Goal: Information Seeking & Learning: Understand process/instructions

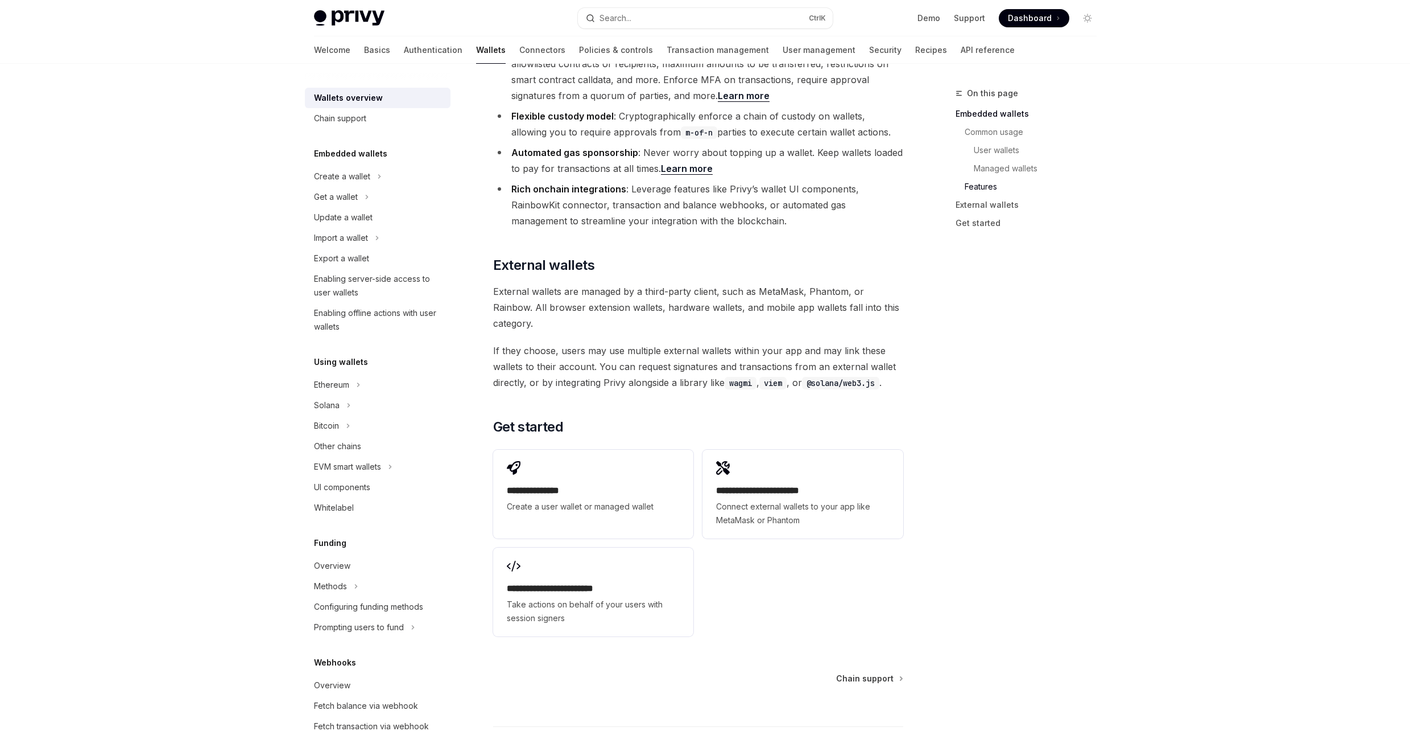
scroll to position [1549, 0]
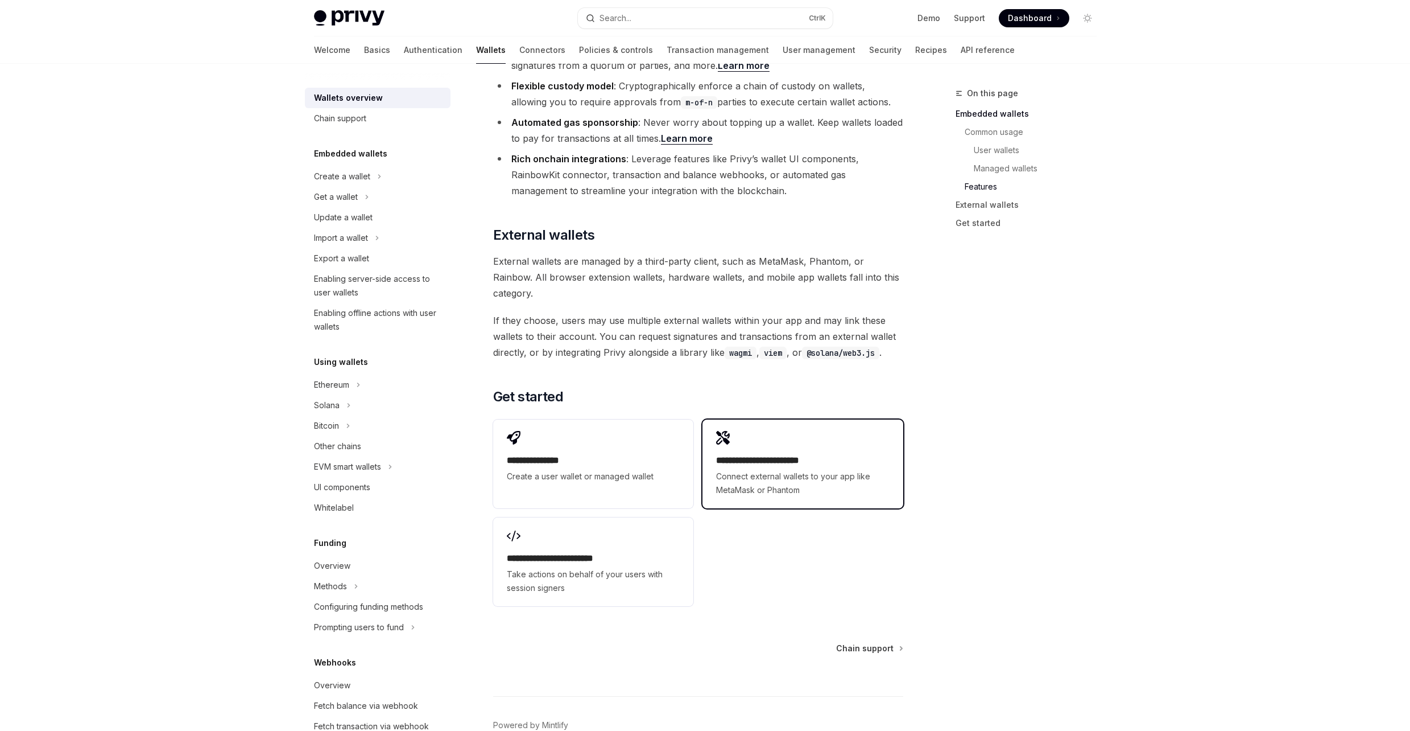
click at [832, 469] on span "Connect external wallets to your app like MetaMask or Phantom" at bounding box center [802, 482] width 173 height 27
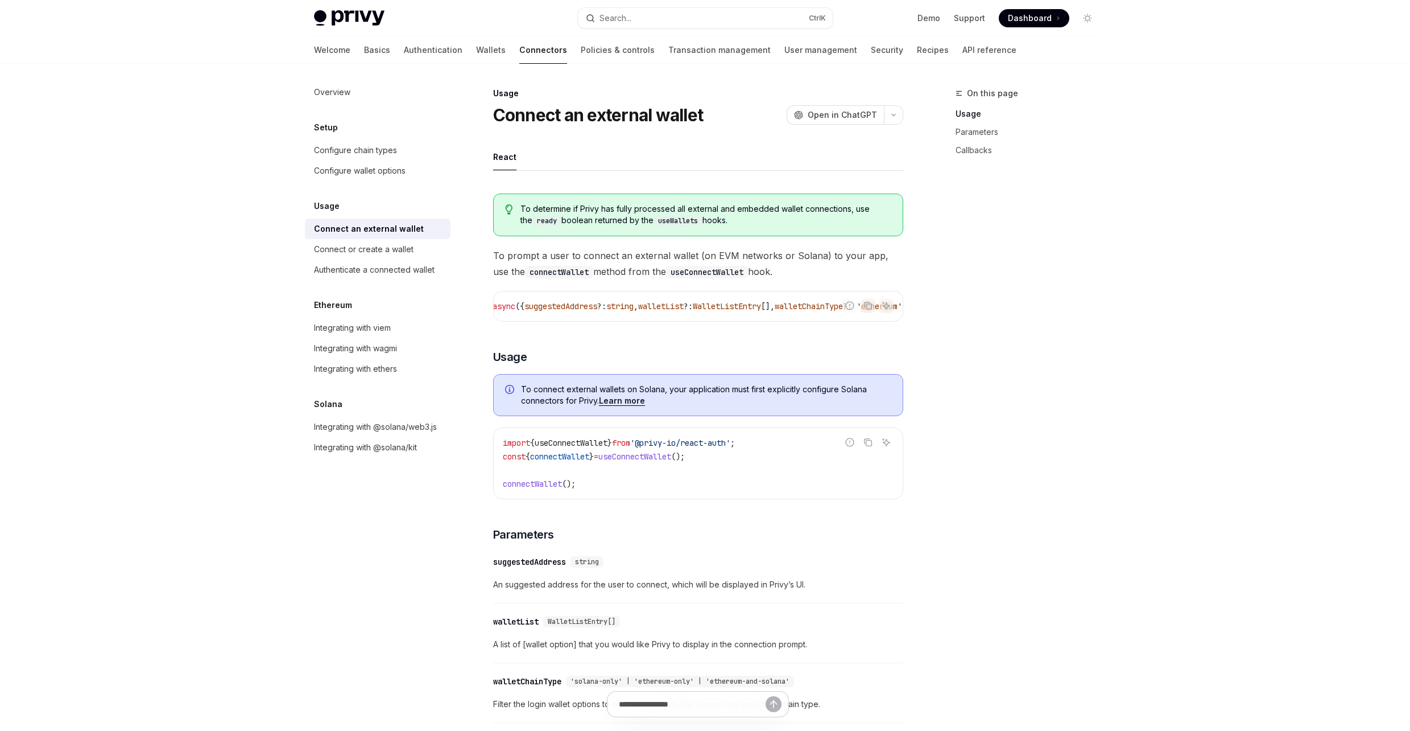
scroll to position [0, 92]
drag, startPoint x: 795, startPoint y: 325, endPoint x: 678, endPoint y: 326, distance: 117.2
click at [678, 326] on div "To determine if Privy has fully processed all external and embedded wallet conn…" at bounding box center [698, 624] width 410 height 880
click at [1040, 293] on div "On this page Usage Parameters Callbacks" at bounding box center [1019, 408] width 173 height 644
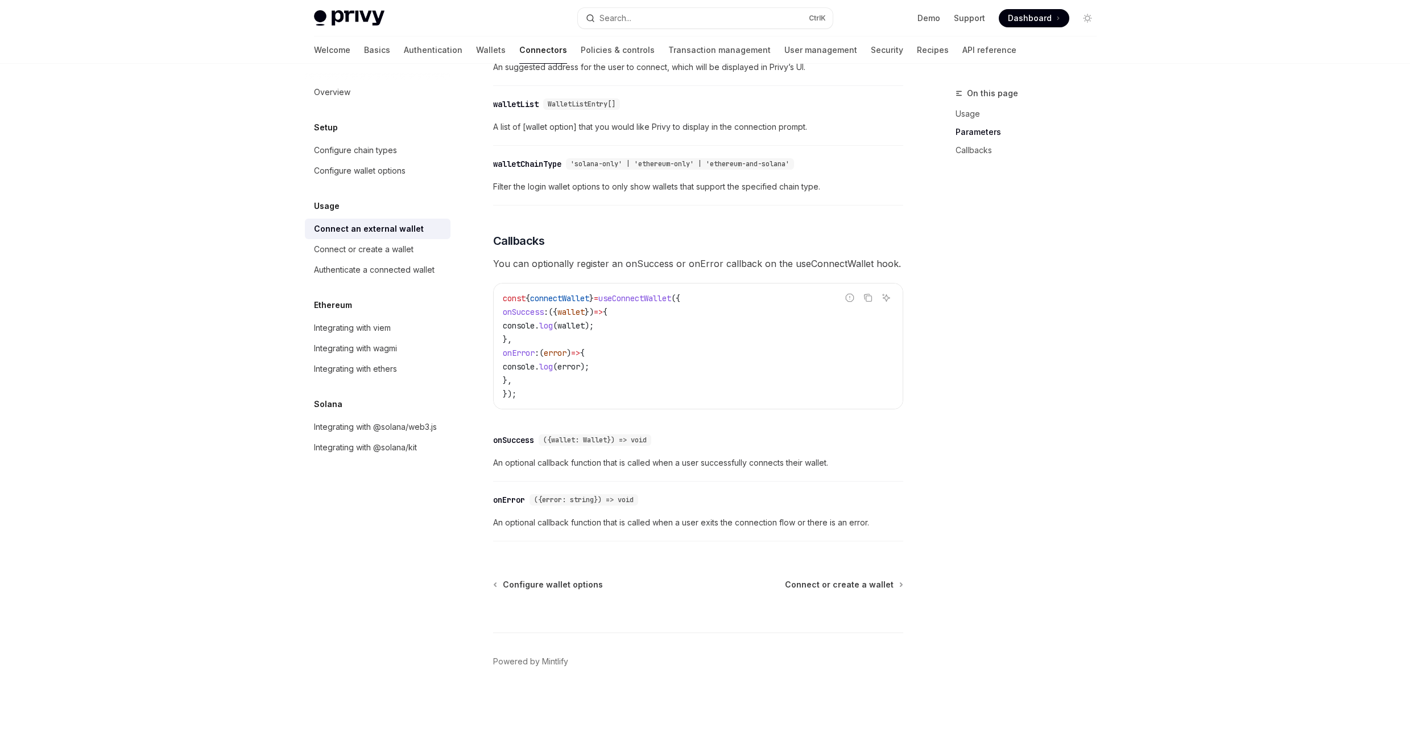
scroll to position [522, 0]
click at [857, 586] on span "Connect or create a wallet" at bounding box center [839, 584] width 109 height 11
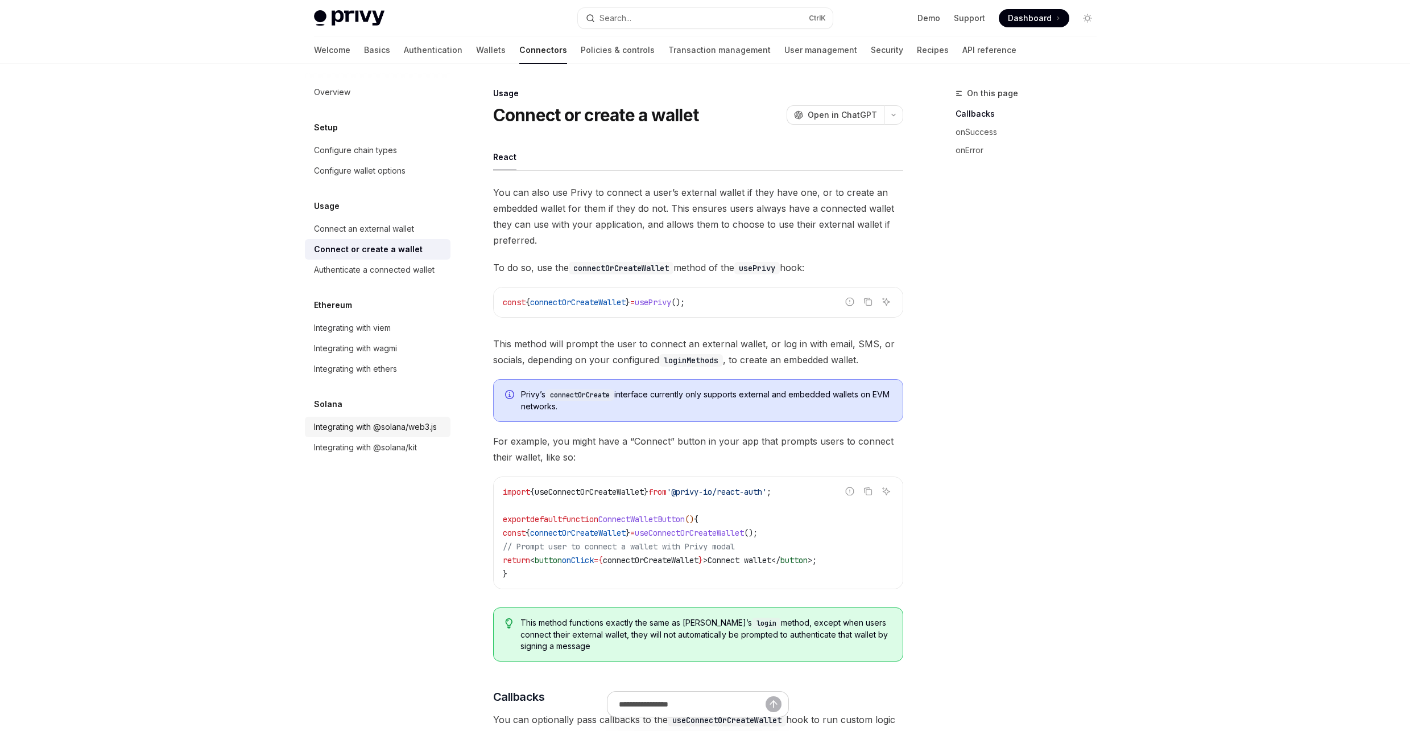
click at [408, 422] on div "Integrating with @solana/web3.js" at bounding box center [375, 427] width 123 height 14
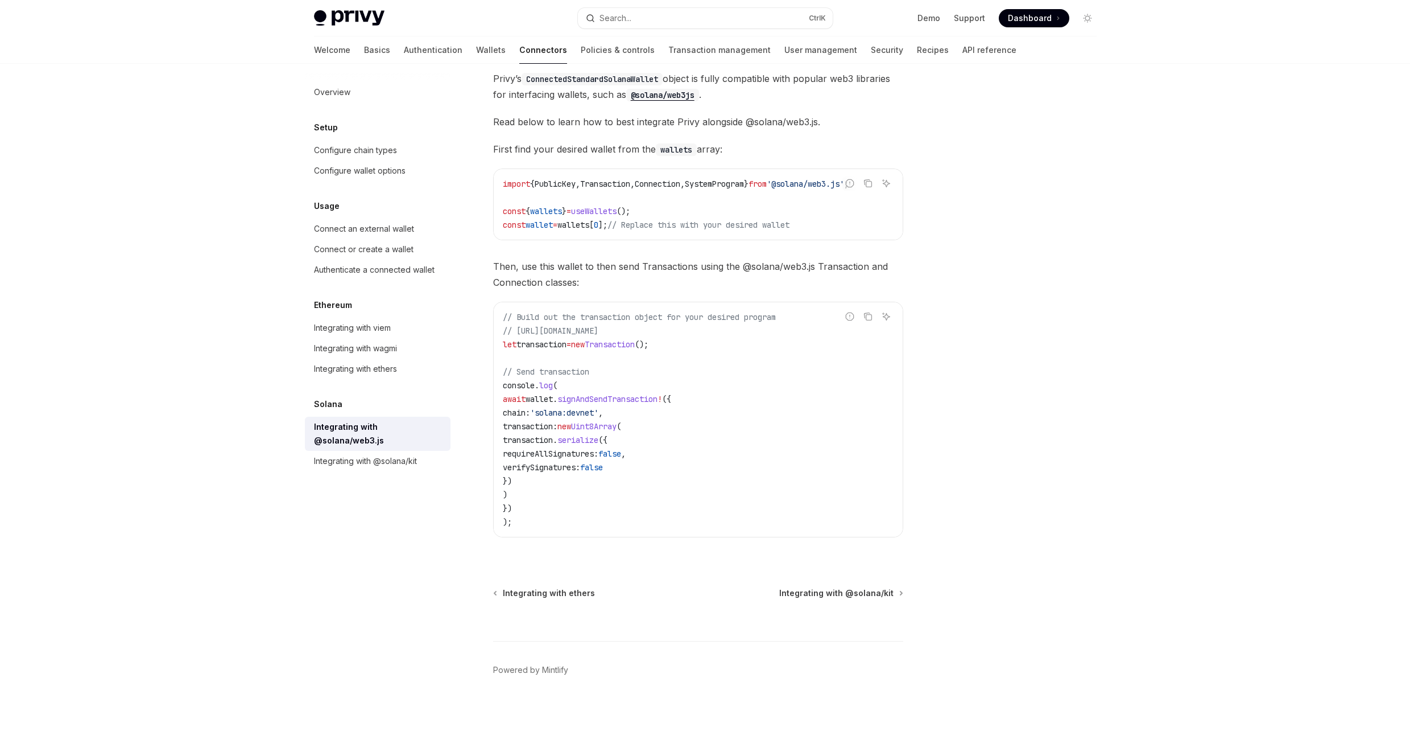
scroll to position [127, 0]
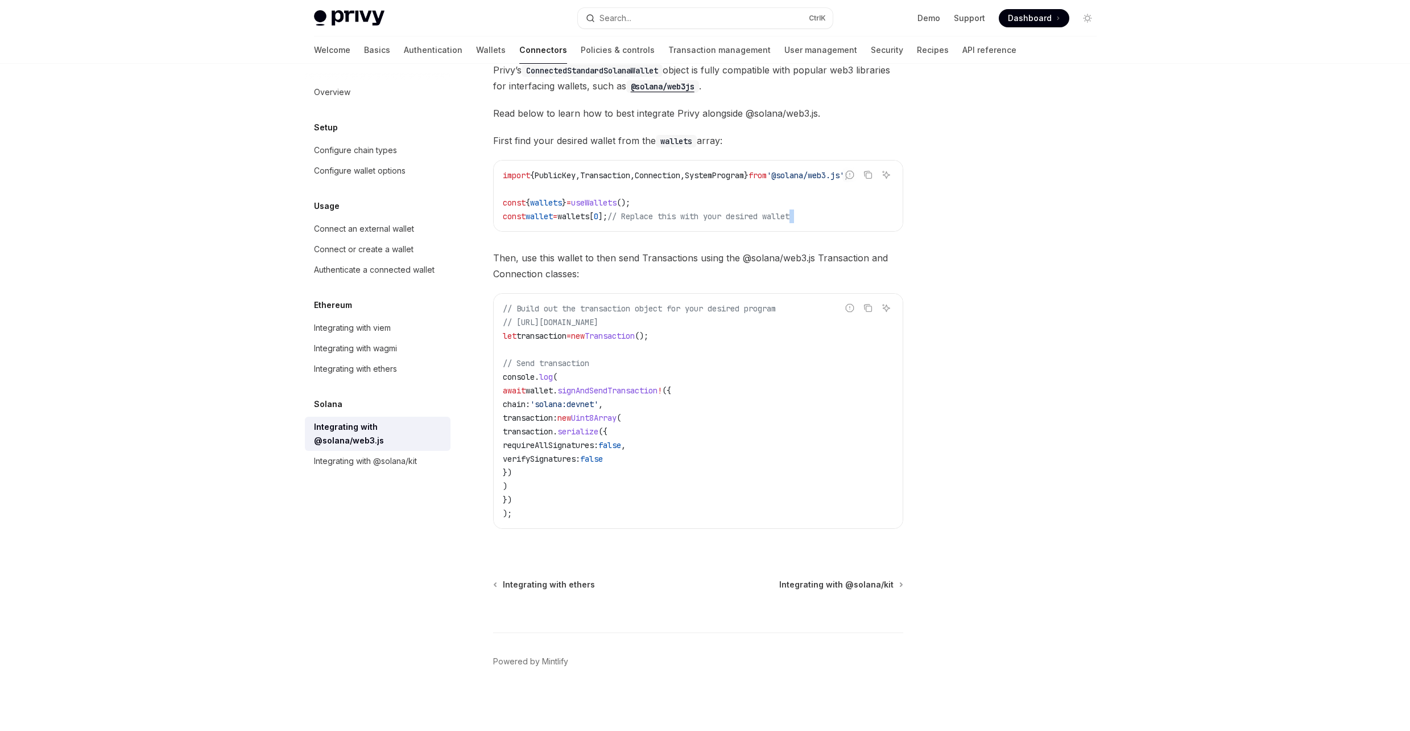
drag, startPoint x: 824, startPoint y: 233, endPoint x: 865, endPoint y: 231, distance: 41.0
click at [865, 231] on div "Privy’s ConnectedStandardSolanaWallet object is fully compatible with popular w…" at bounding box center [698, 304] width 410 height 485
click at [849, 582] on span "Integrating with @solana/kit" at bounding box center [836, 584] width 114 height 11
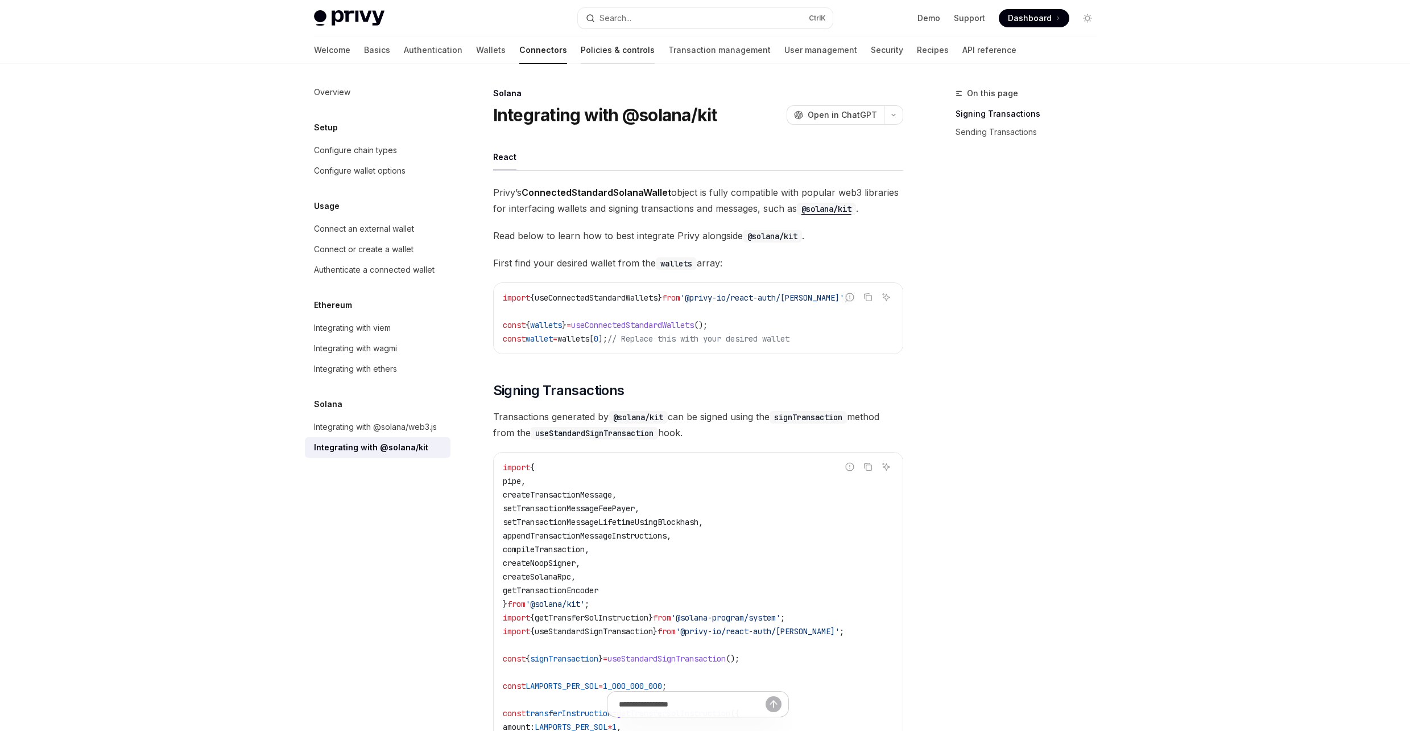
click at [581, 43] on link "Policies & controls" at bounding box center [618, 49] width 74 height 27
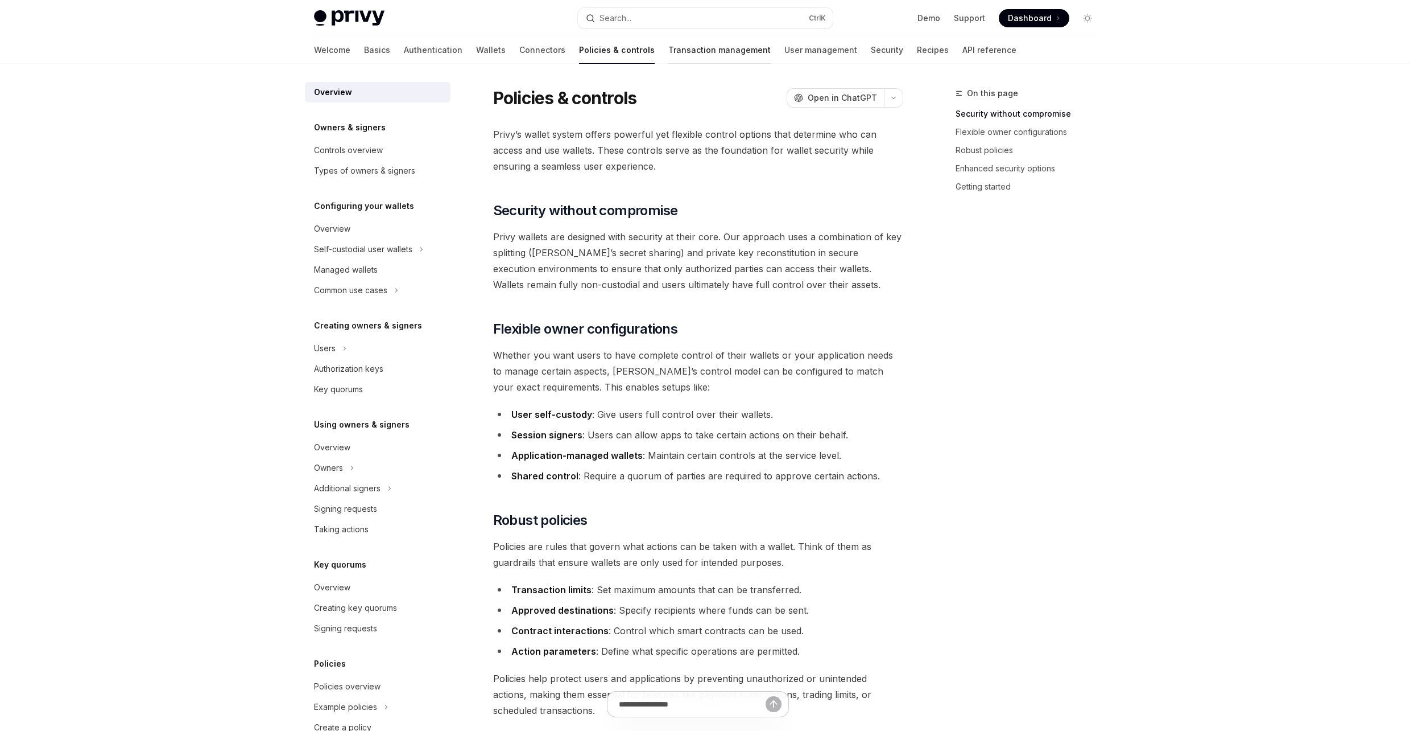
click at [669, 49] on link "Transaction management" at bounding box center [720, 49] width 102 height 27
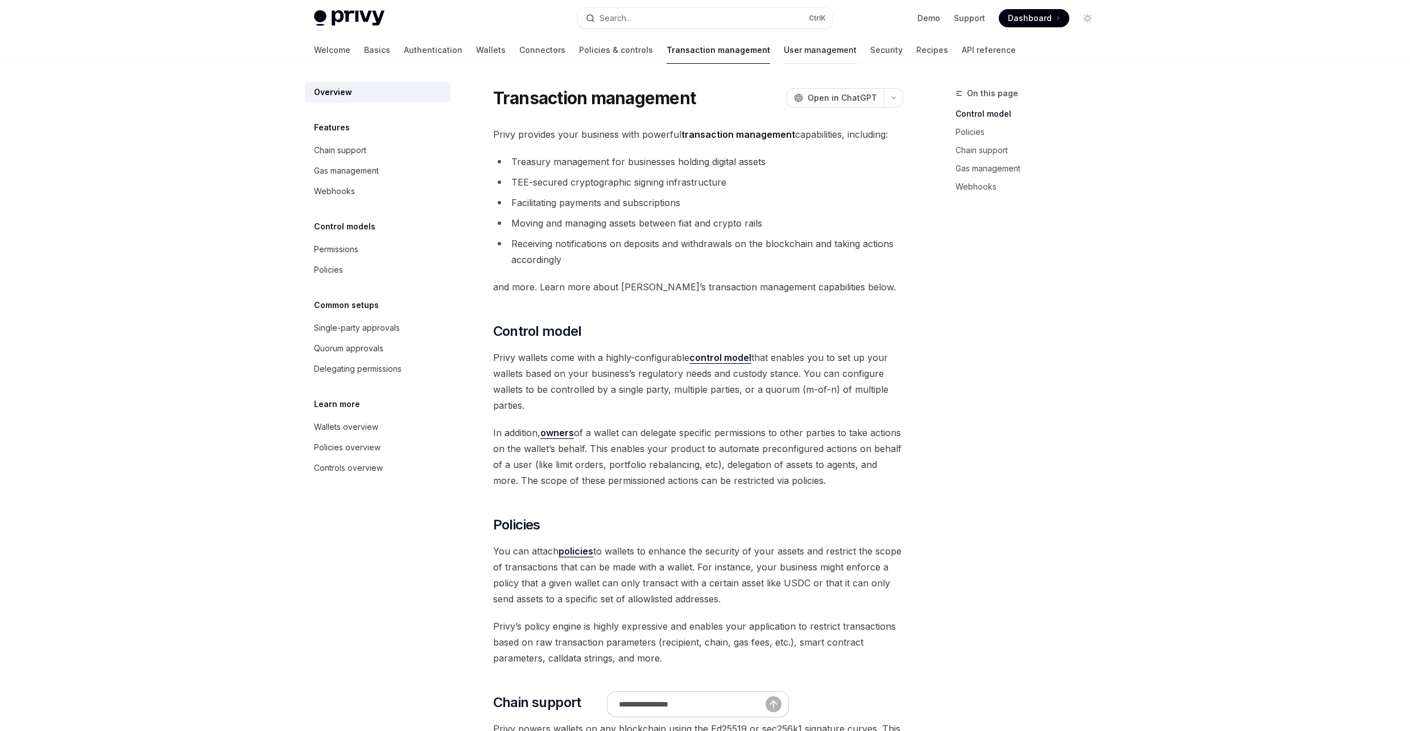
click at [784, 48] on link "User management" at bounding box center [820, 49] width 73 height 27
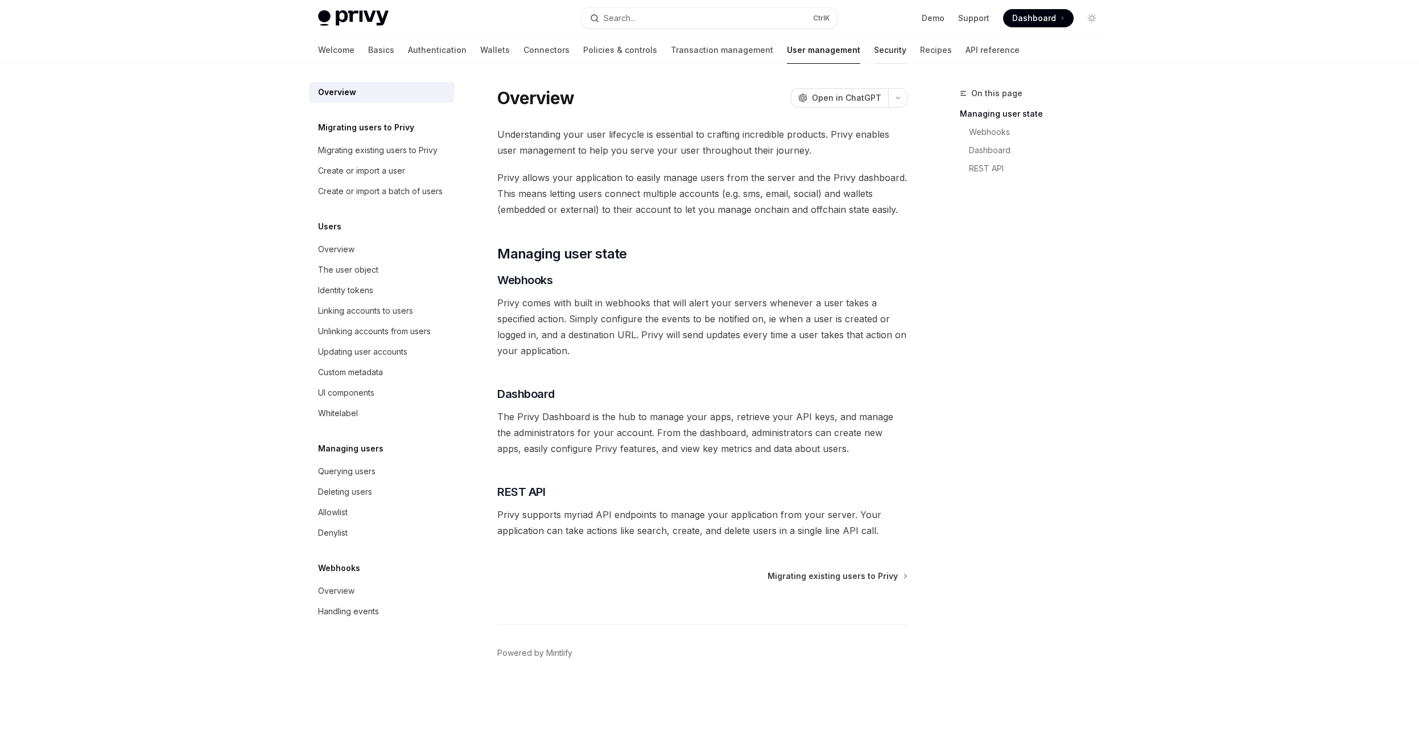
click at [874, 48] on link "Security" at bounding box center [890, 49] width 32 height 27
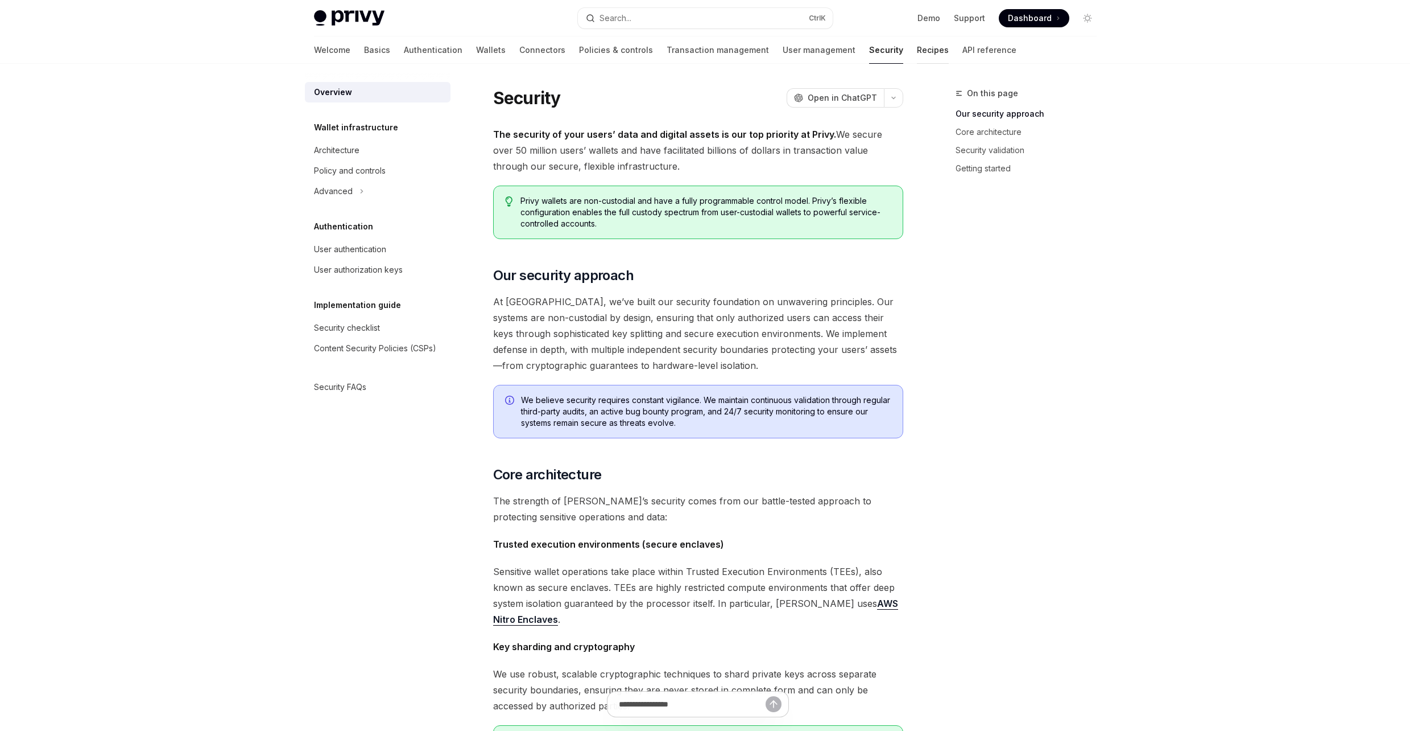
click at [917, 48] on link "Recipes" at bounding box center [933, 49] width 32 height 27
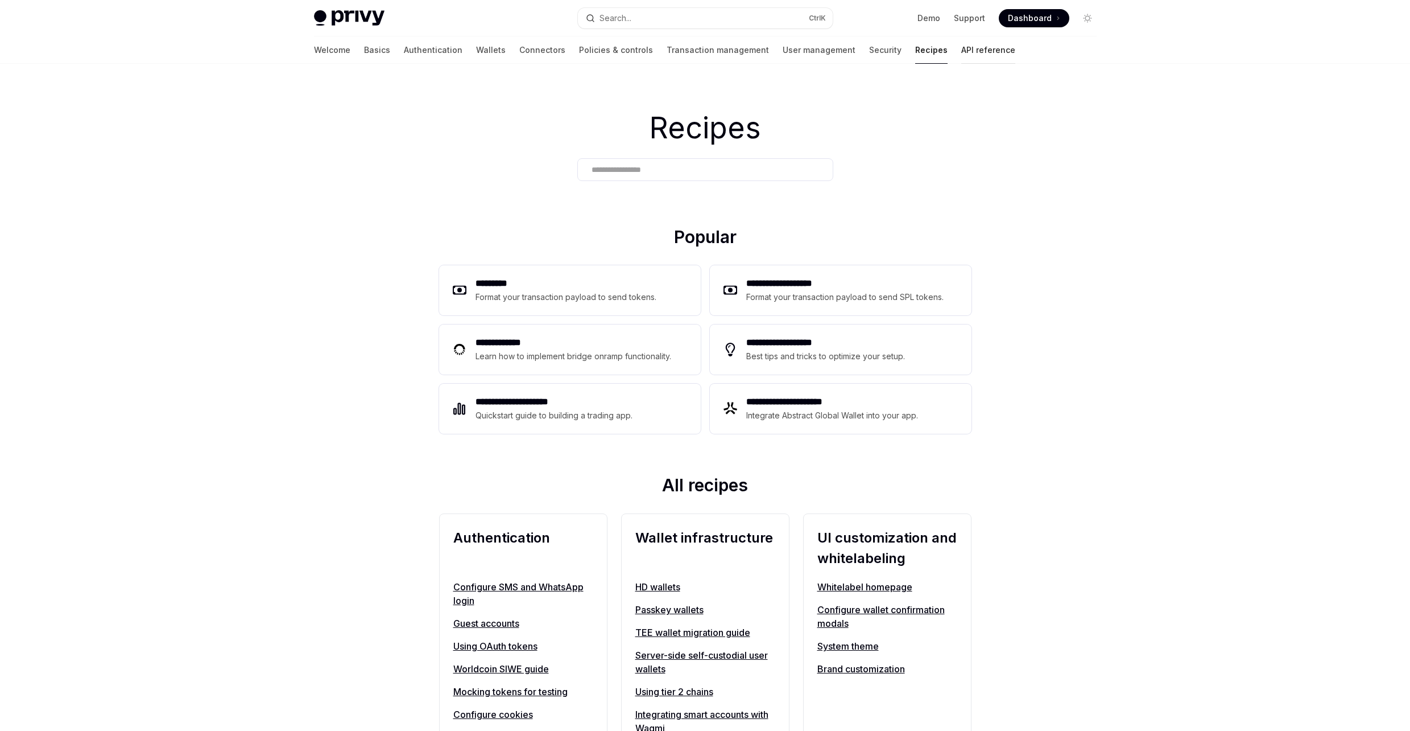
click at [962, 53] on link "API reference" at bounding box center [989, 49] width 54 height 27
type textarea "*"
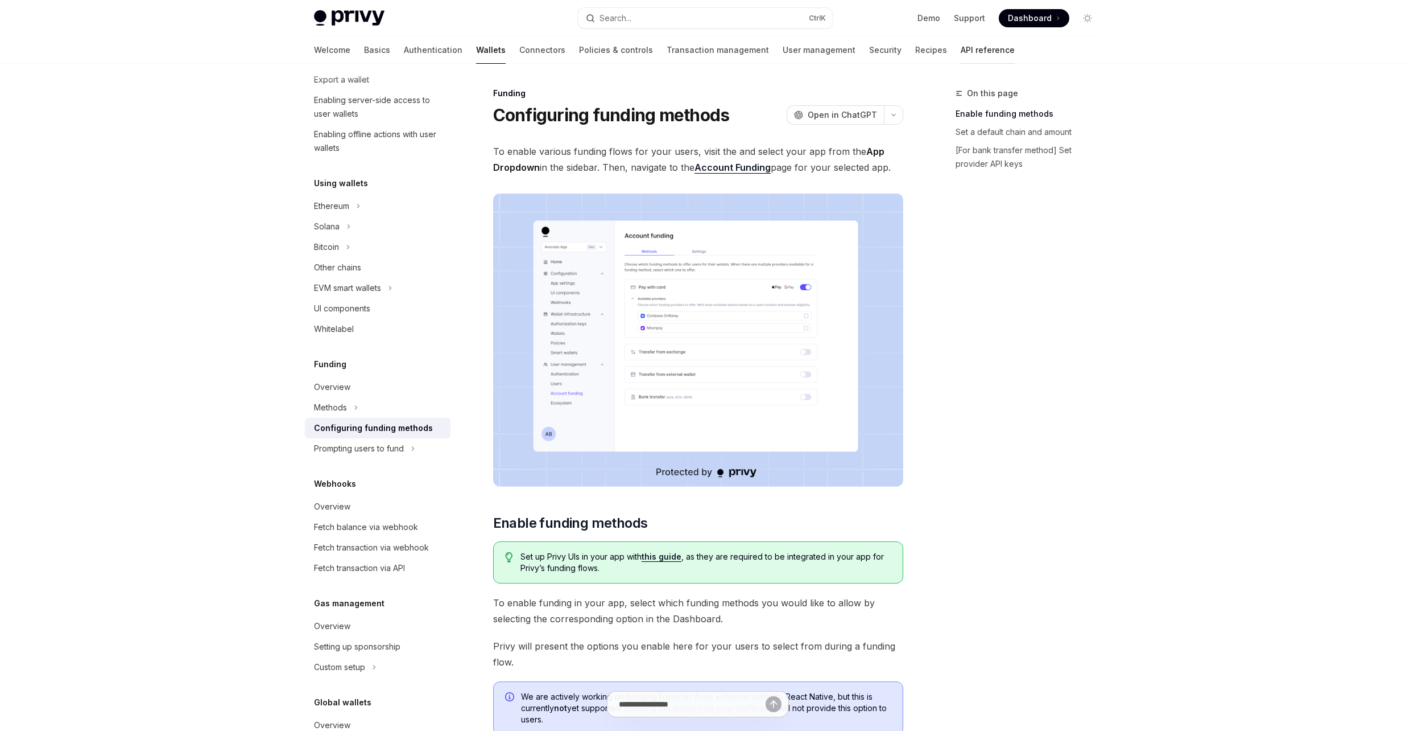
click at [961, 46] on link "API reference" at bounding box center [988, 49] width 54 height 27
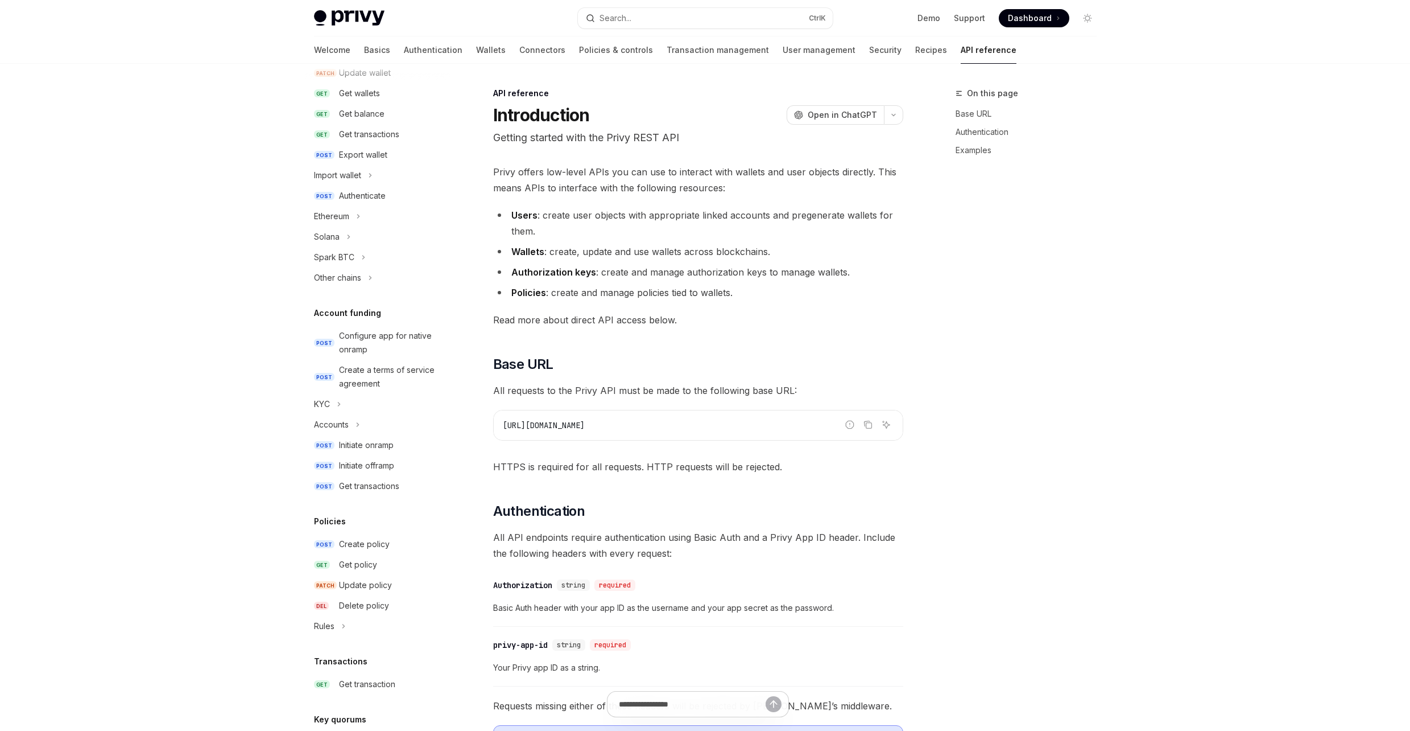
type textarea "*"
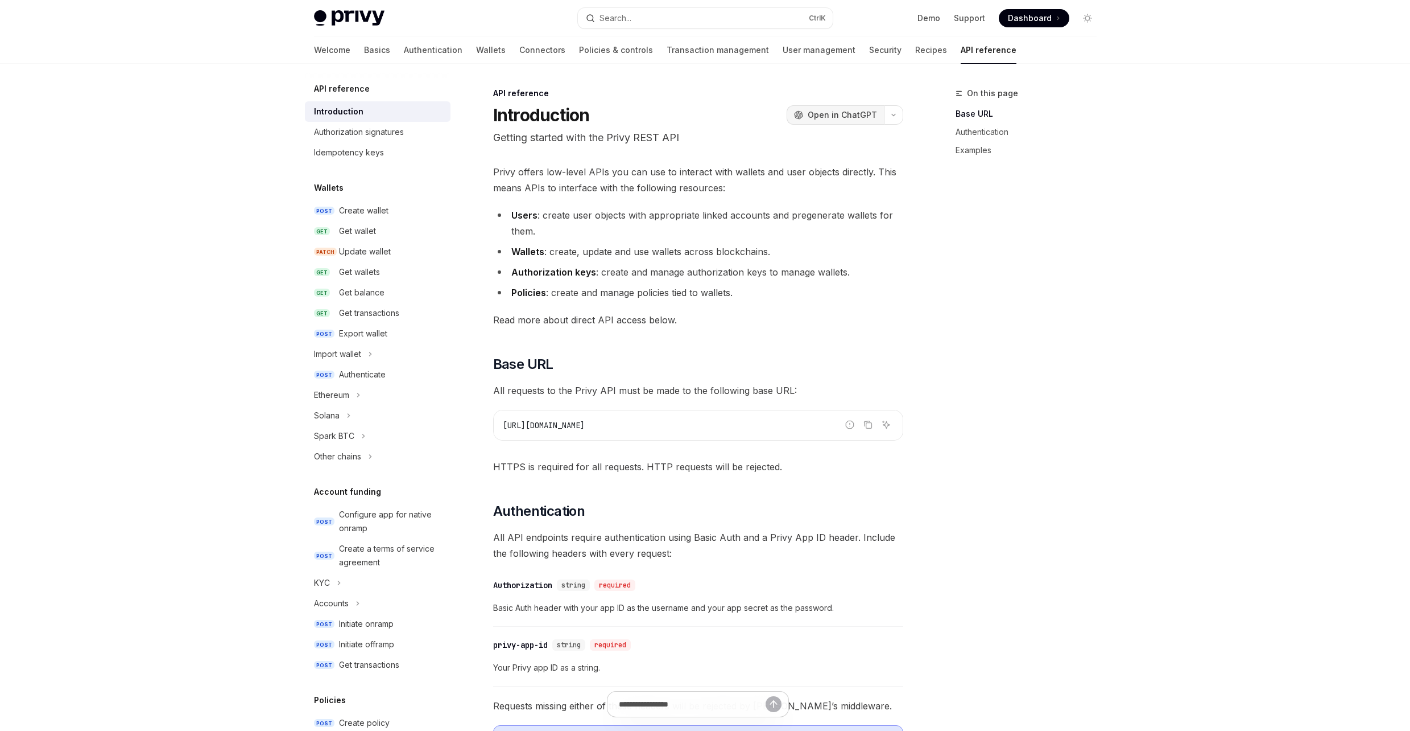
click at [850, 111] on span "Open in ChatGPT" at bounding box center [842, 114] width 69 height 11
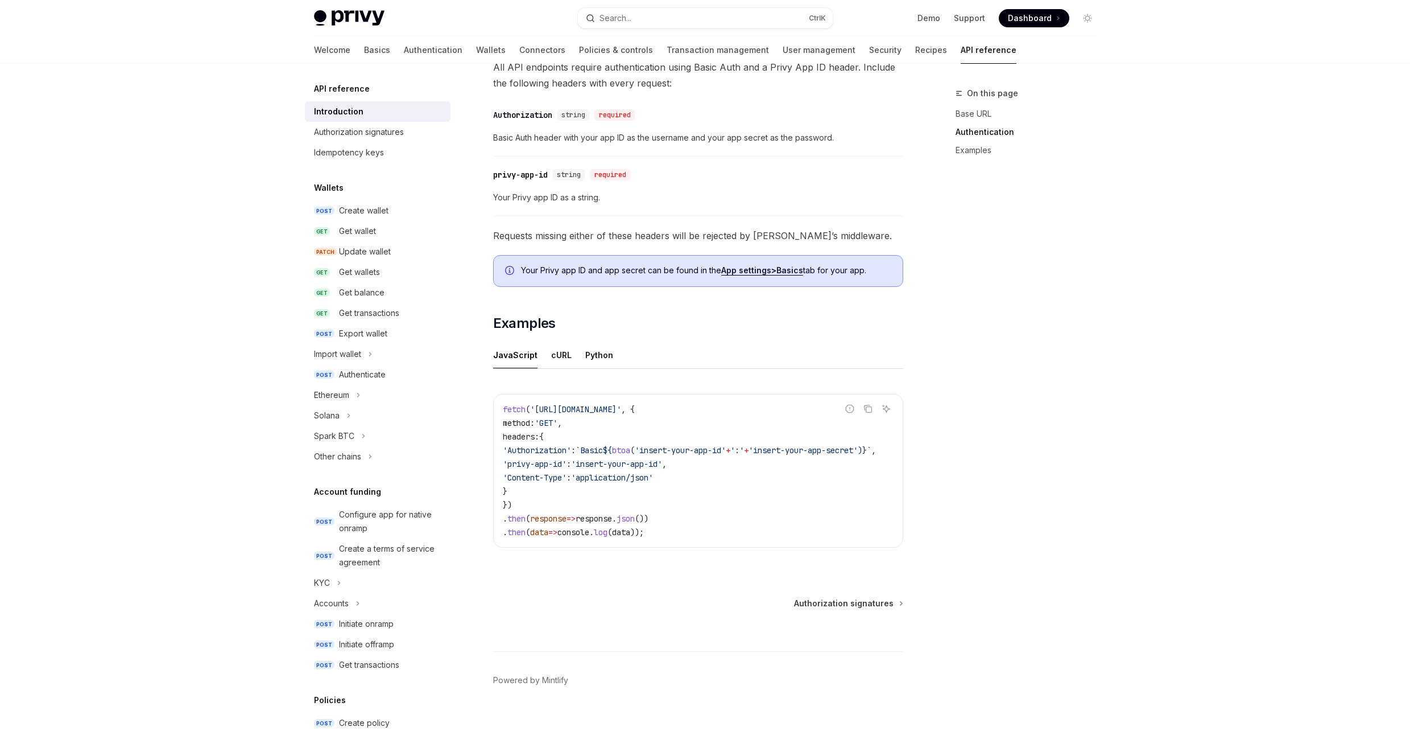
scroll to position [493, 0]
